Goal: Task Accomplishment & Management: Complete application form

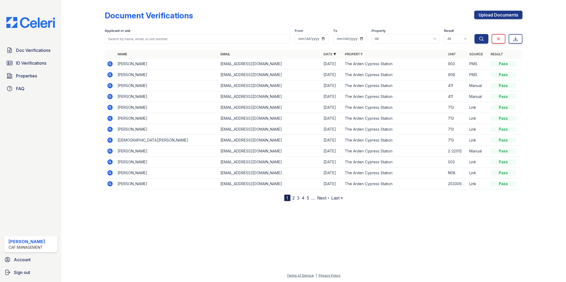
click at [89, 159] on div at bounding box center [87, 101] width 35 height 199
click at [91, 61] on div at bounding box center [87, 101] width 35 height 199
click at [32, 62] on span "ID Verifications" at bounding box center [31, 63] width 30 height 6
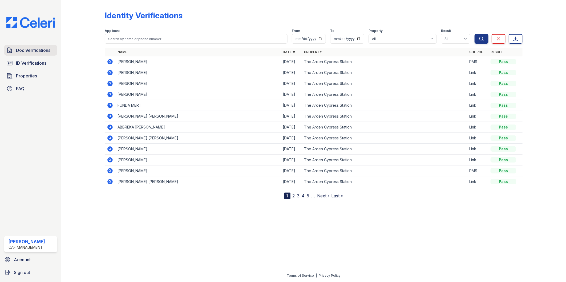
click at [44, 48] on span "Doc Verifications" at bounding box center [33, 50] width 34 height 6
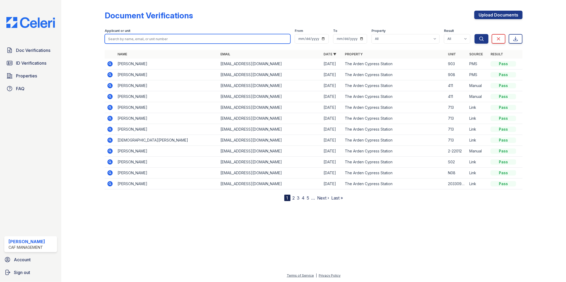
click at [171, 38] on input "search" at bounding box center [198, 39] width 186 height 10
type input "d12"
click at [474, 34] on button "Search" at bounding box center [481, 39] width 14 height 10
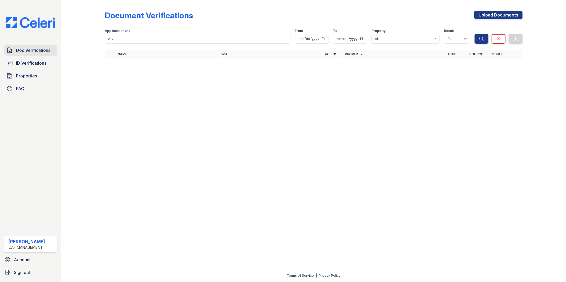
click at [28, 49] on span "Doc Verifications" at bounding box center [33, 50] width 34 height 6
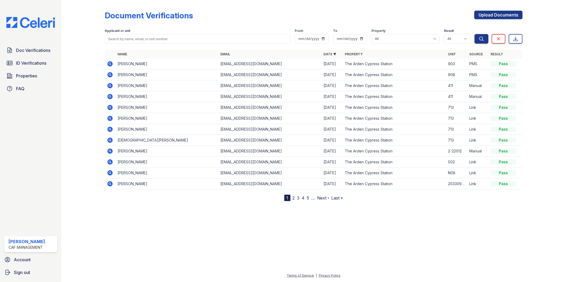
click at [66, 48] on div "Document Verifications Upload Documents Filter Applicant or unit From To Proper…" at bounding box center [313, 141] width 504 height 282
click at [26, 48] on span "Doc Verifications" at bounding box center [33, 50] width 34 height 6
click at [34, 55] on link "Doc Verifications" at bounding box center [30, 50] width 53 height 11
drag, startPoint x: 495, startPoint y: 17, endPoint x: 491, endPoint y: 40, distance: 23.4
click at [495, 17] on link "Upload Documents" at bounding box center [498, 15] width 48 height 9
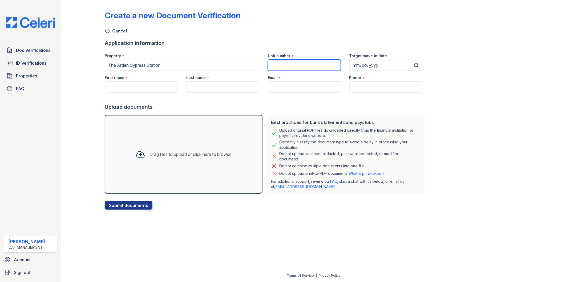
click at [292, 65] on input "Unit number" at bounding box center [304, 65] width 73 height 11
type input "D12"
click at [409, 65] on input "Target move in date" at bounding box center [385, 65] width 73 height 11
type input "2025-08-29"
click at [111, 86] on input "First name" at bounding box center [141, 86] width 73 height 11
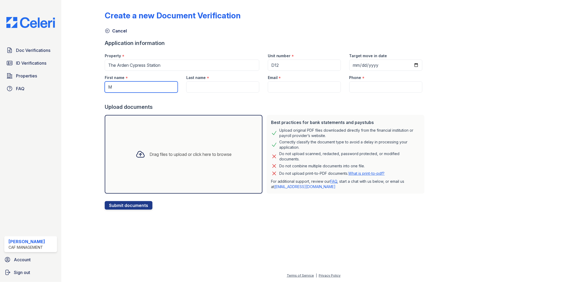
type input "Makasini"
type input "Talakai"
type input "Makasini.Talakai@aa.com"
type input "3462659023"
click at [159, 87] on input "Makasini" at bounding box center [141, 86] width 73 height 11
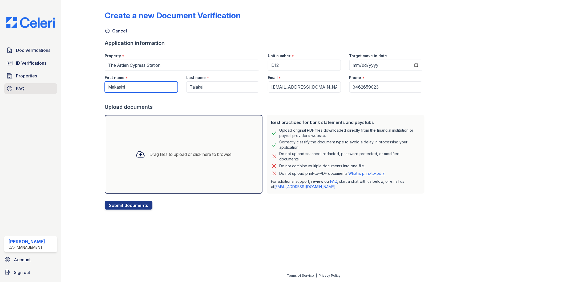
drag, startPoint x: 159, startPoint y: 87, endPoint x: 28, endPoint y: 92, distance: 130.6
click at [28, 92] on div "Doc Verifications ID Verifications Properties FAQ Angela Nguyen CAF Management …" at bounding box center [283, 141] width 566 height 282
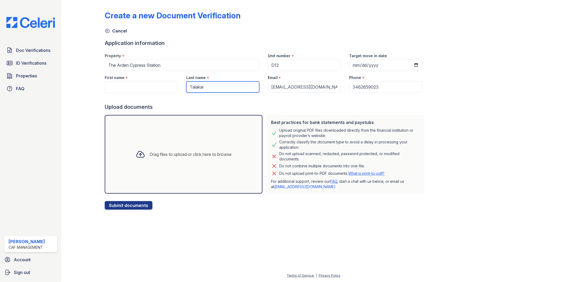
click at [227, 86] on input "Talakai" at bounding box center [222, 86] width 73 height 11
type input "T"
drag, startPoint x: 290, startPoint y: 92, endPoint x: 217, endPoint y: 94, distance: 72.5
click at [217, 94] on form "Application information Property * The Arden Cypress Station Unit number * D12 …" at bounding box center [266, 124] width 322 height 170
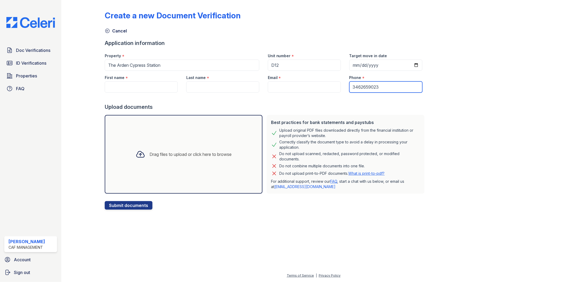
drag, startPoint x: 378, startPoint y: 86, endPoint x: 289, endPoint y: 92, distance: 88.7
click at [289, 92] on form "Application information Property * The Arden Cypress Station Unit number * D12 …" at bounding box center [266, 124] width 322 height 170
drag, startPoint x: 129, startPoint y: 96, endPoint x: 138, endPoint y: 92, distance: 9.8
click at [133, 95] on div at bounding box center [266, 98] width 322 height 11
click at [138, 92] on input "First name" at bounding box center [141, 86] width 73 height 11
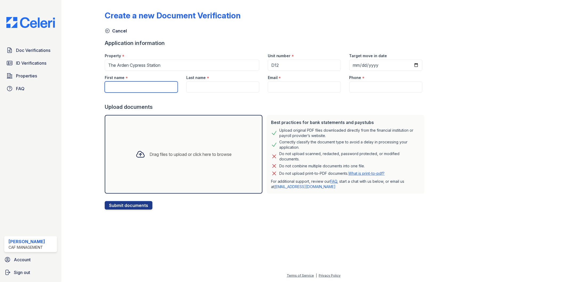
paste input "Mellanie"
type input "Mellanie"
click at [214, 83] on input "Last name" at bounding box center [222, 86] width 73 height 11
type input "Hardman"
type input "[EMAIL_ADDRESS][DOMAIN_NAME]"
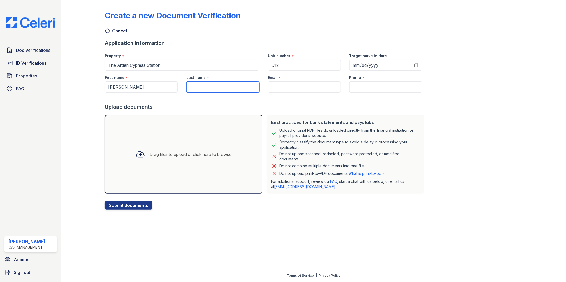
type input "(318) 763-0580"
click at [190, 155] on div "Drag files to upload or click here to browse" at bounding box center [190, 154] width 82 height 6
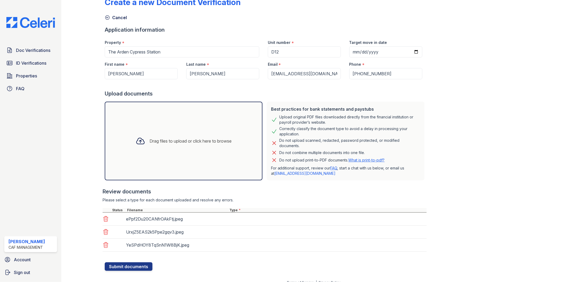
scroll to position [20, 0]
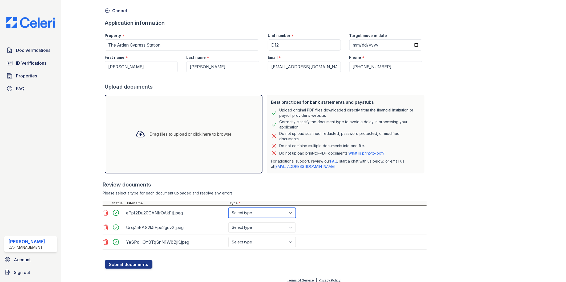
click at [238, 209] on select "Select type Paystub Bank Statement Offer Letter Tax Documents Benefit Award Let…" at bounding box center [261, 213] width 67 height 10
select select "paystub"
click at [228, 208] on select "Select type Paystub Bank Statement Offer Letter Tax Documents Benefit Award Let…" at bounding box center [261, 213] width 67 height 10
click at [251, 226] on select "Select type Paystub Bank Statement Offer Letter Tax Documents Benefit Award Let…" at bounding box center [261, 228] width 67 height 10
select select "paystub"
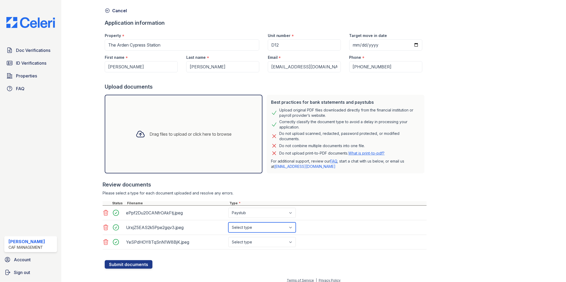
click at [228, 223] on select "Select type Paystub Bank Statement Offer Letter Tax Documents Benefit Award Let…" at bounding box center [261, 228] width 67 height 10
click at [259, 244] on select "Select type Paystub Bank Statement Offer Letter Tax Documents Benefit Award Let…" at bounding box center [261, 242] width 67 height 10
select select "paystub"
click at [228, 237] on select "Select type Paystub Bank Statement Offer Letter Tax Documents Benefit Award Let…" at bounding box center [261, 242] width 67 height 10
click at [304, 188] on div "Review documents Please select a type for each document uploaded and resolve an…" at bounding box center [265, 215] width 324 height 79
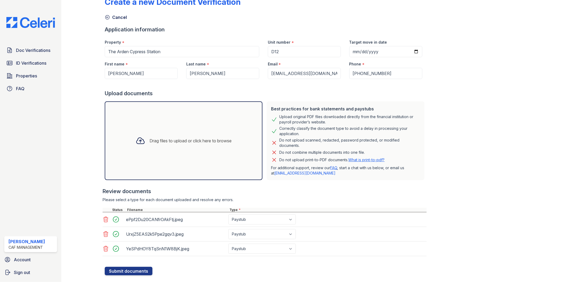
scroll to position [25, 0]
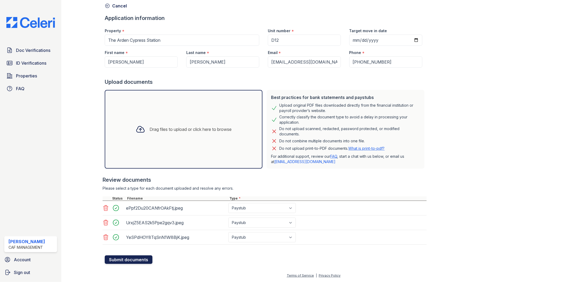
click at [135, 258] on button "Submit documents" at bounding box center [129, 260] width 48 height 9
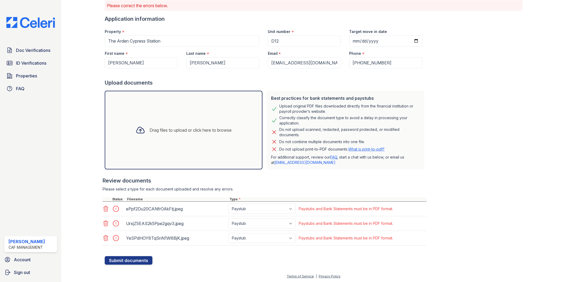
scroll to position [40, 0]
click at [379, 188] on div "Please select a type for each document uploaded and resolve any errors." at bounding box center [265, 188] width 324 height 5
click at [381, 245] on div at bounding box center [265, 247] width 324 height 5
click at [185, 211] on div "ePpf2Du20CANfrOAkFtj.jpeg" at bounding box center [176, 208] width 100 height 9
click at [454, 210] on div "Create a new Document Verification Cancel Please correct the errors below. Appl…" at bounding box center [314, 113] width 418 height 302
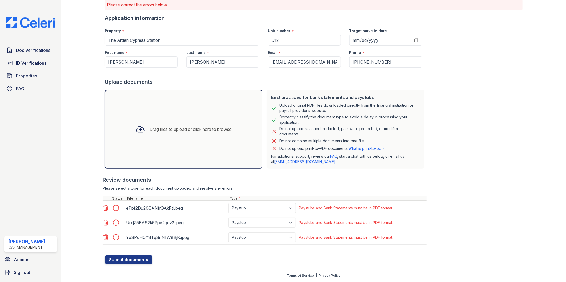
click at [426, 114] on div "Create a new Document Verification Cancel Please correct the errors below. Appl…" at bounding box center [314, 113] width 418 height 302
click at [289, 183] on div "Review documents" at bounding box center [265, 179] width 324 height 7
click at [105, 209] on icon at bounding box center [105, 208] width 5 height 5
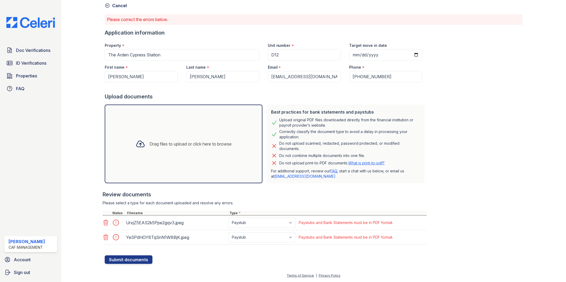
click at [105, 222] on icon at bounding box center [106, 223] width 6 height 6
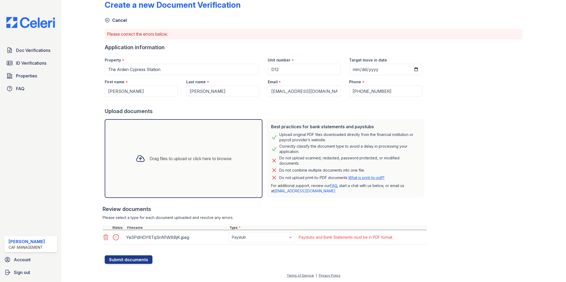
scroll to position [11, 0]
click at [106, 237] on icon at bounding box center [105, 237] width 5 height 5
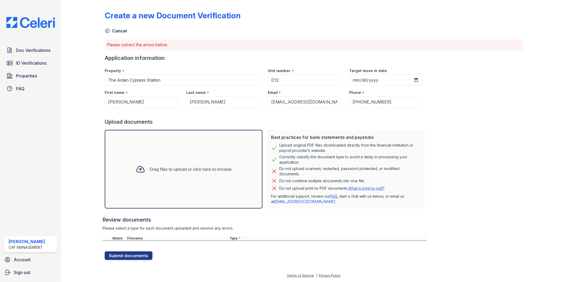
scroll to position [0, 0]
click at [334, 61] on div "Application information" at bounding box center [266, 57] width 322 height 7
click at [105, 29] on icon at bounding box center [107, 30] width 5 height 5
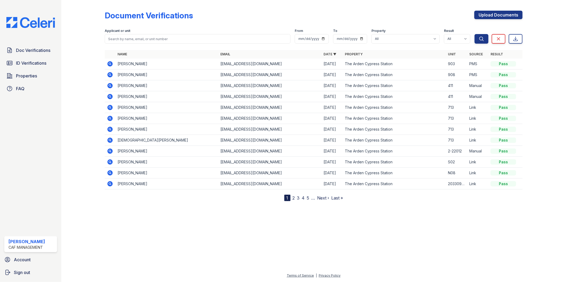
click at [96, 30] on div at bounding box center [87, 101] width 35 height 199
click at [29, 52] on span "Doc Verifications" at bounding box center [33, 50] width 34 height 6
click at [489, 13] on link "Upload Documents" at bounding box center [498, 15] width 48 height 9
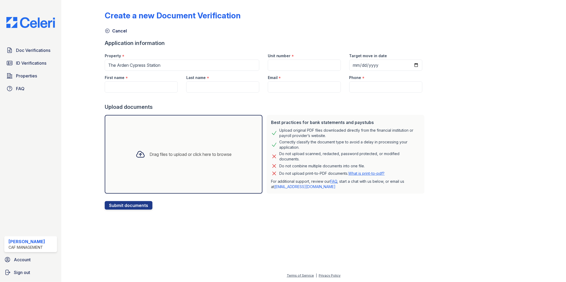
click at [168, 146] on div "Drag files to upload or click here to browse" at bounding box center [183, 154] width 104 height 18
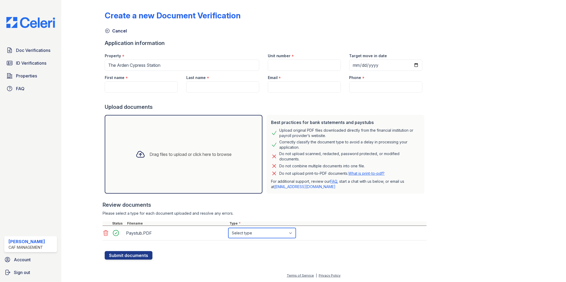
click at [253, 236] on select "Select type Paystub Bank Statement Offer Letter Tax Documents Benefit Award Let…" at bounding box center [261, 233] width 67 height 10
select select "paystub"
click at [228, 228] on select "Select type Paystub Bank Statement Offer Letter Tax Documents Benefit Award Let…" at bounding box center [261, 233] width 67 height 10
click at [351, 216] on div at bounding box center [265, 218] width 324 height 5
click at [286, 66] on input "Unit number" at bounding box center [304, 65] width 73 height 11
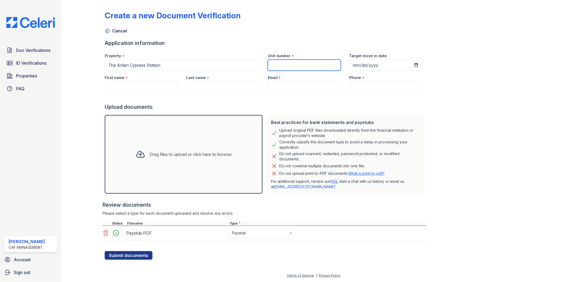
type input "D12"
type input "2025-08-29"
type input "Mellanie"
type input "Hardman"
type input "[EMAIL_ADDRESS][DOMAIN_NAME]"
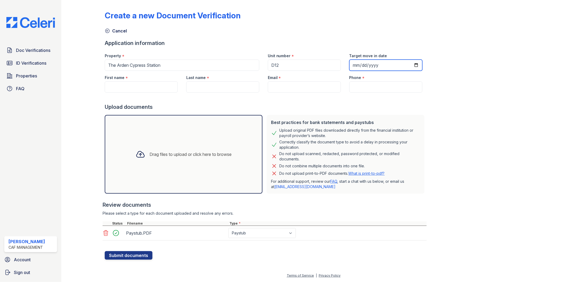
type input "(318) 763-0580"
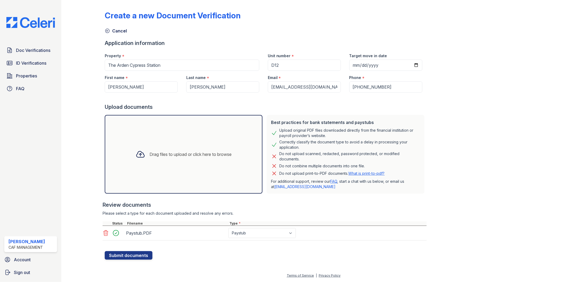
click at [311, 99] on div at bounding box center [266, 98] width 322 height 11
click at [107, 233] on icon at bounding box center [106, 233] width 6 height 6
click at [141, 171] on div "Drag files to upload or click here to browse" at bounding box center [184, 154] width 158 height 79
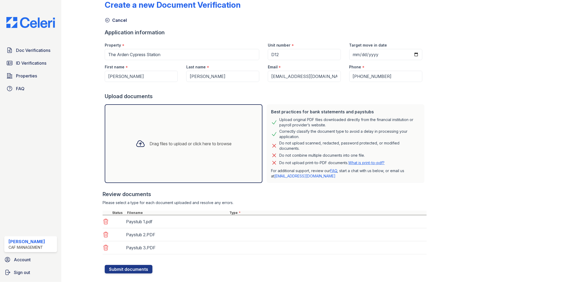
scroll to position [20, 0]
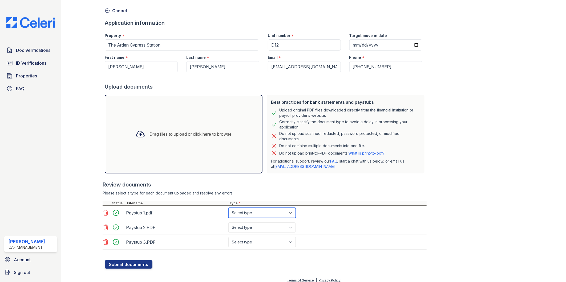
click at [244, 216] on select "Select type Paystub Bank Statement Offer Letter Tax Documents Benefit Award Let…" at bounding box center [261, 213] width 67 height 10
select select "paystub"
click at [228, 208] on select "Select type Paystub Bank Statement Offer Letter Tax Documents Benefit Award Let…" at bounding box center [261, 213] width 67 height 10
click at [259, 232] on select "Select type Paystub Bank Statement Offer Letter Tax Documents Benefit Award Let…" at bounding box center [261, 228] width 67 height 10
select select "paystub"
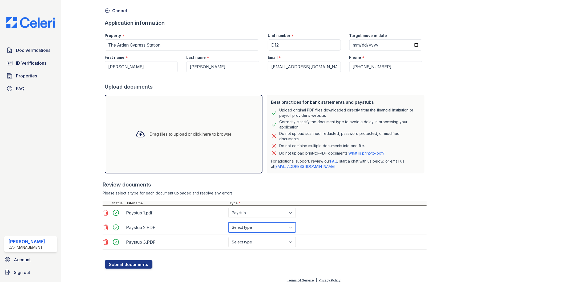
click at [228, 223] on select "Select type Paystub Bank Statement Offer Letter Tax Documents Benefit Award Let…" at bounding box center [261, 228] width 67 height 10
click at [257, 246] on select "Select type Paystub Bank Statement Offer Letter Tax Documents Benefit Award Let…" at bounding box center [261, 242] width 67 height 10
select select "paystub"
click at [228, 237] on select "Select type Paystub Bank Statement Offer Letter Tax Documents Benefit Award Let…" at bounding box center [261, 242] width 67 height 10
click at [140, 264] on button "Submit documents" at bounding box center [129, 264] width 48 height 9
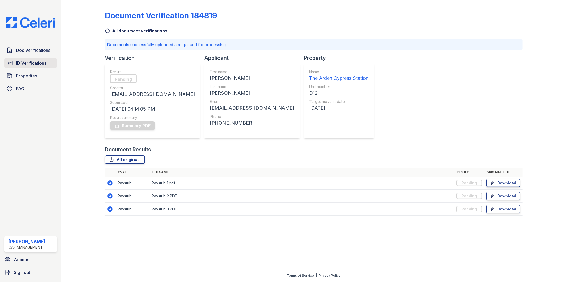
click at [26, 63] on span "ID Verifications" at bounding box center [31, 63] width 30 height 6
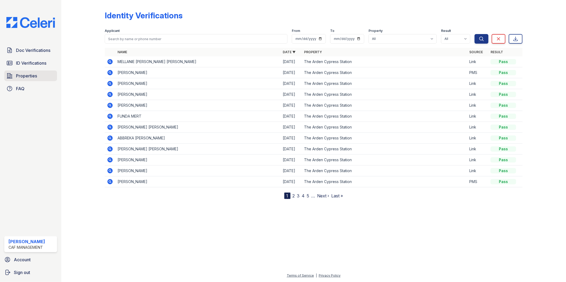
click at [24, 78] on span "Properties" at bounding box center [26, 76] width 21 height 6
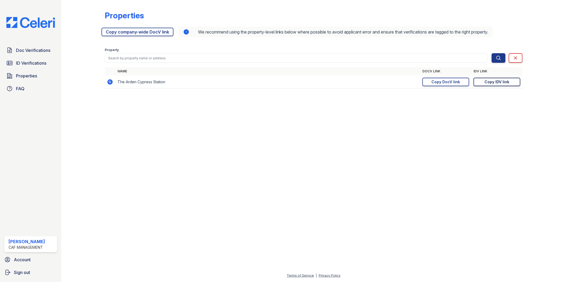
click at [489, 82] on div "Copy IDV link" at bounding box center [496, 81] width 25 height 5
click at [14, 46] on link "Doc Verifications" at bounding box center [30, 50] width 53 height 11
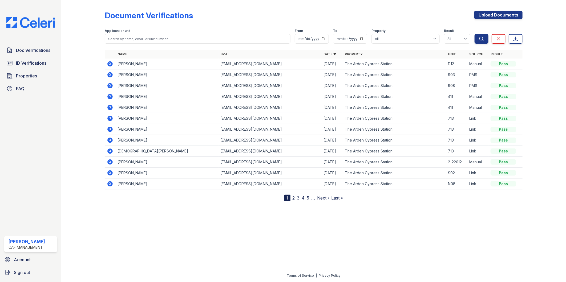
click at [110, 65] on icon at bounding box center [109, 63] width 5 height 5
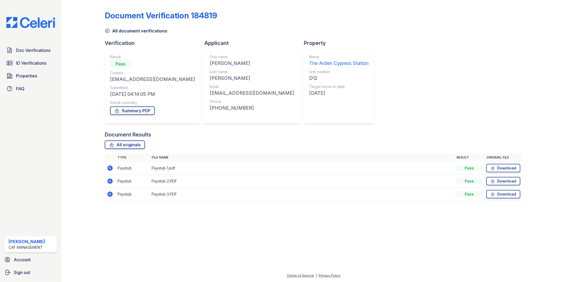
click at [140, 107] on link "Summary PDF" at bounding box center [132, 111] width 45 height 9
drag, startPoint x: 231, startPoint y: 143, endPoint x: 217, endPoint y: 134, distance: 16.9
click at [240, 140] on div "Document Results All originals Type File name Result Original file Paystub Pays…" at bounding box center [314, 168] width 418 height 75
click at [23, 63] on span "ID Verifications" at bounding box center [31, 63] width 30 height 6
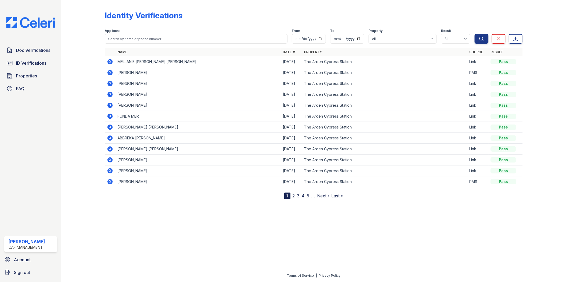
click at [109, 62] on icon at bounding box center [109, 61] width 5 height 5
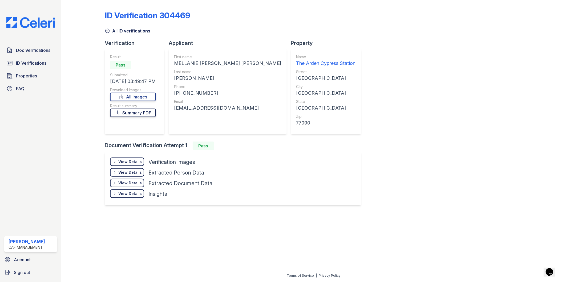
click at [137, 113] on link "Summary PDF" at bounding box center [133, 113] width 46 height 9
